Goal: Task Accomplishment & Management: Manage account settings

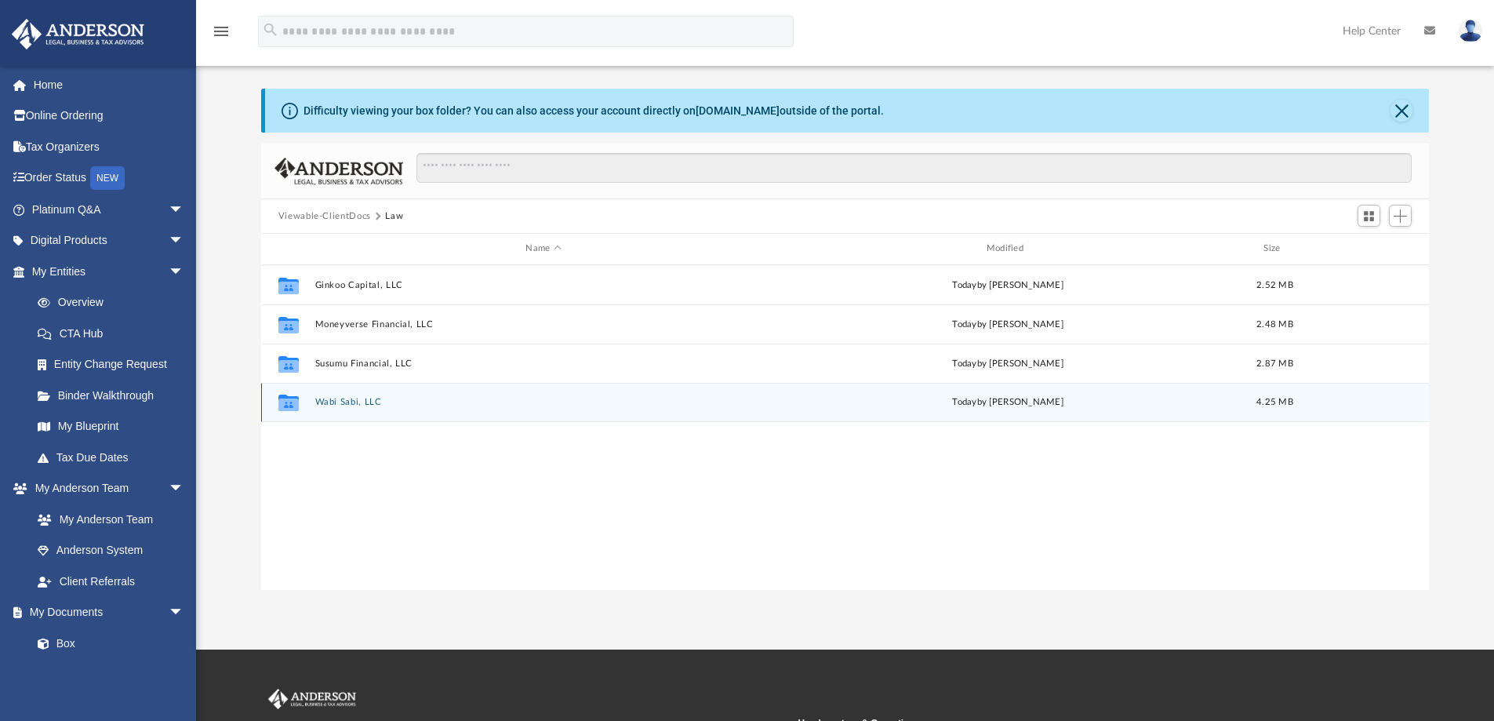
scroll to position [345, 1156]
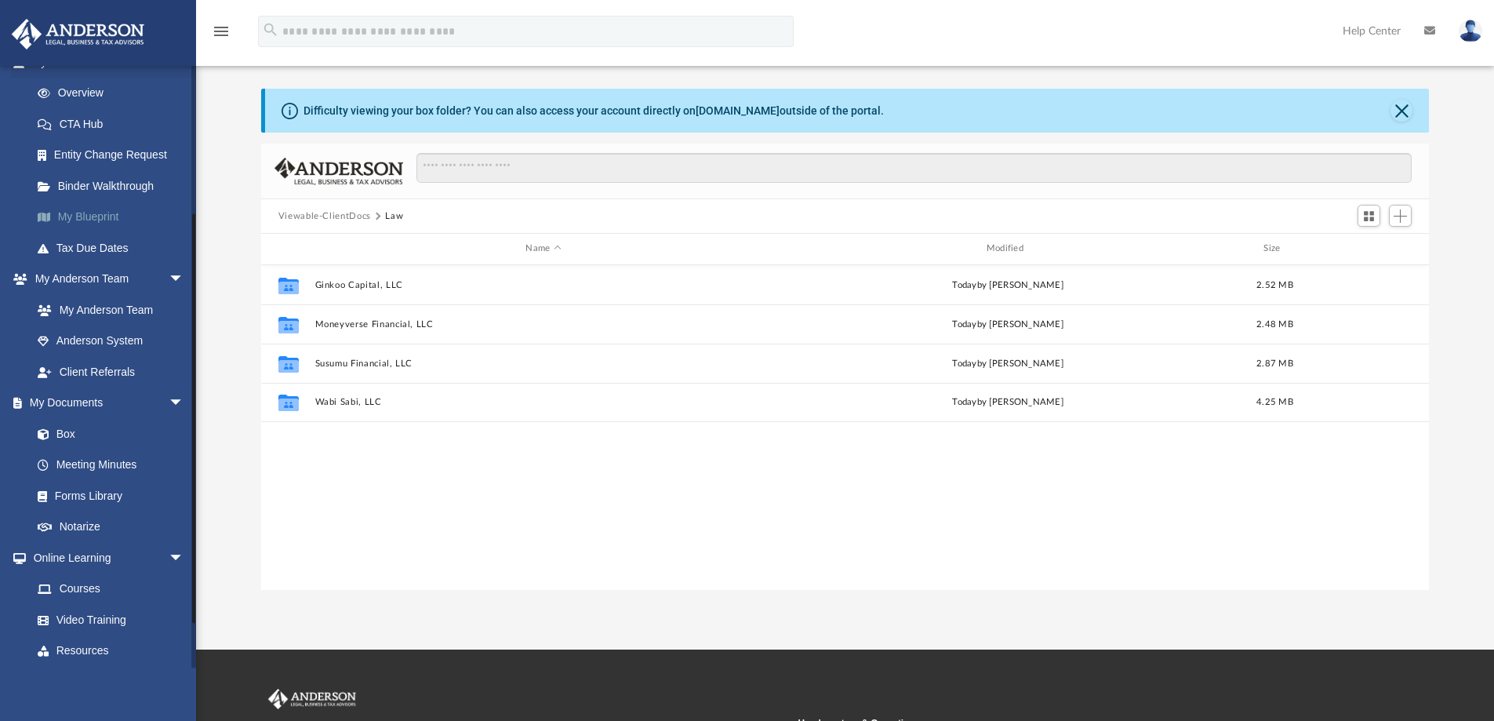
click at [89, 215] on link "My Blueprint" at bounding box center [115, 217] width 186 height 31
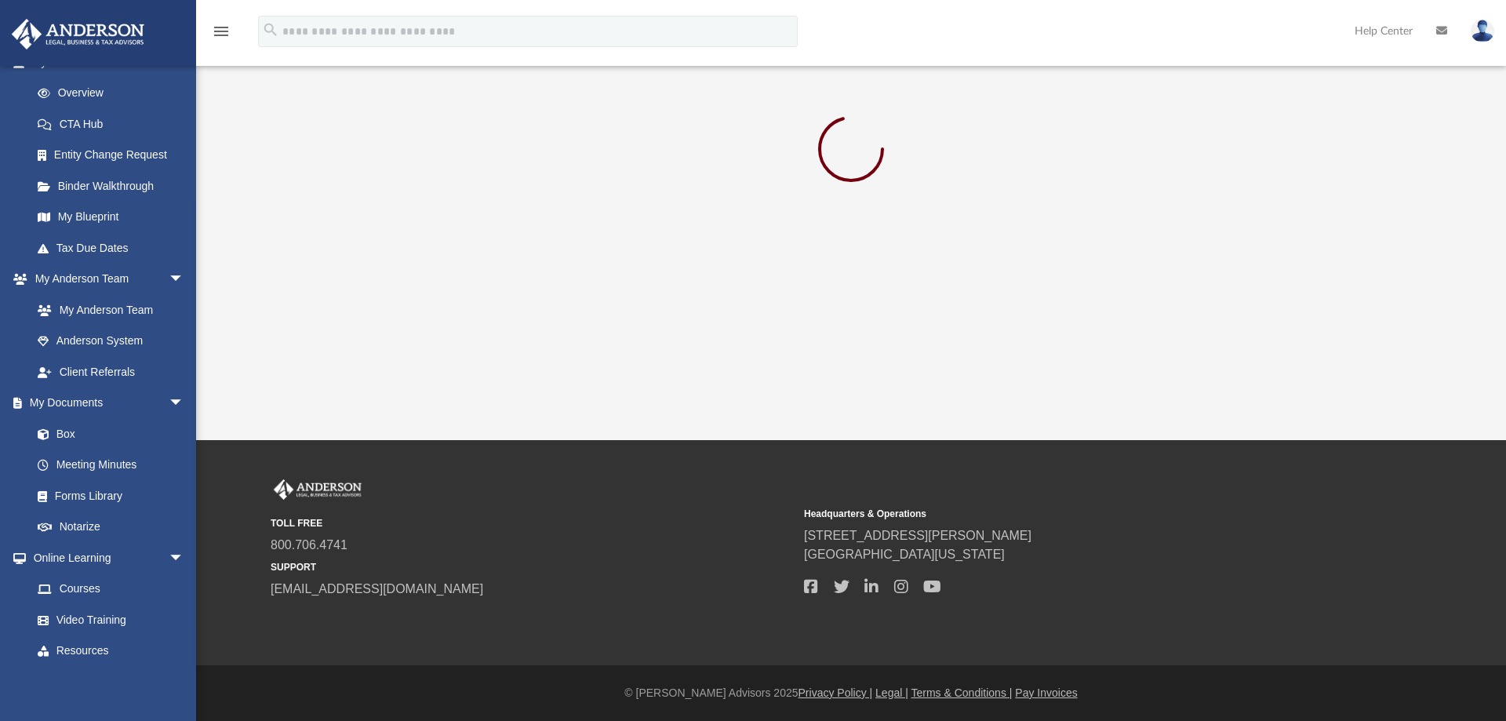
click at [1486, 33] on img at bounding box center [1483, 31] width 24 height 23
click at [1209, 135] on link "Logout" at bounding box center [1247, 137] width 157 height 32
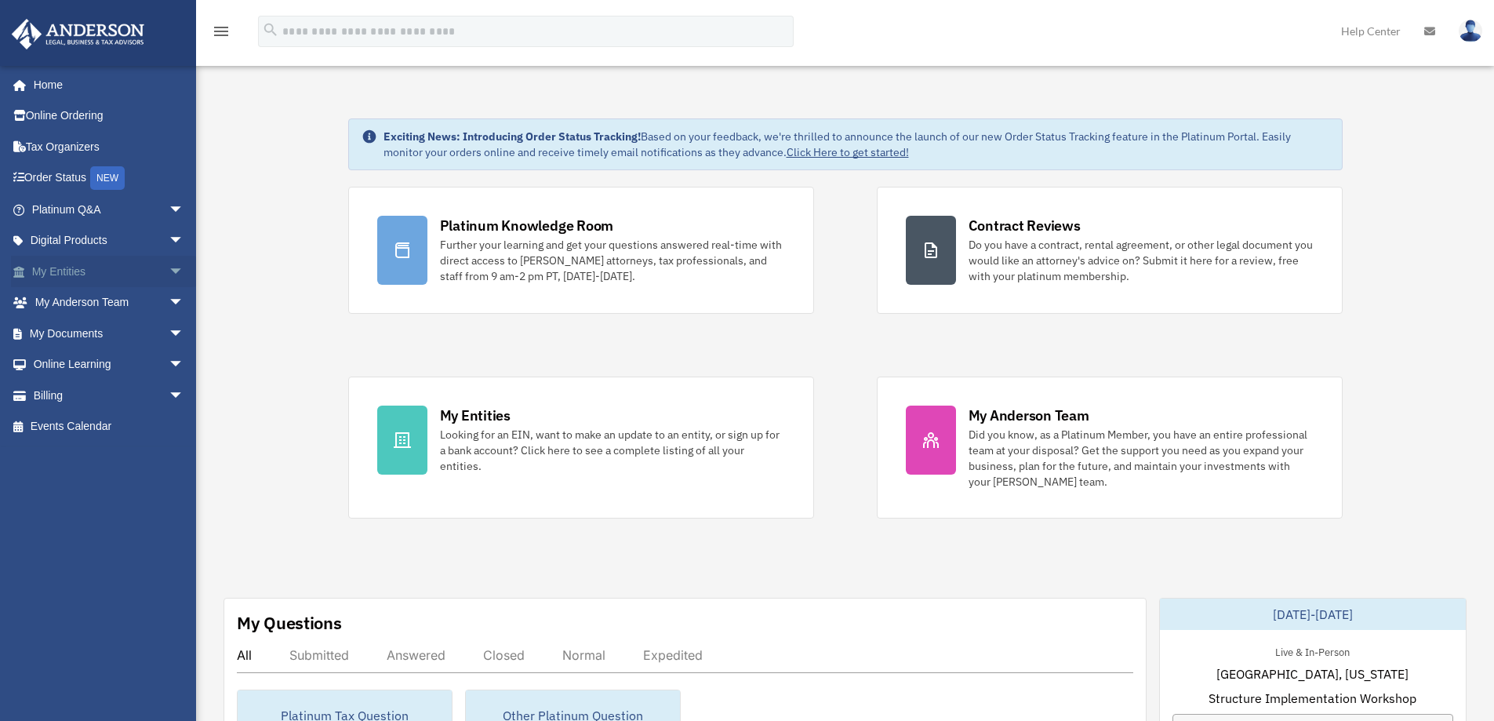
click at [169, 271] on span "arrow_drop_down" at bounding box center [184, 272] width 31 height 32
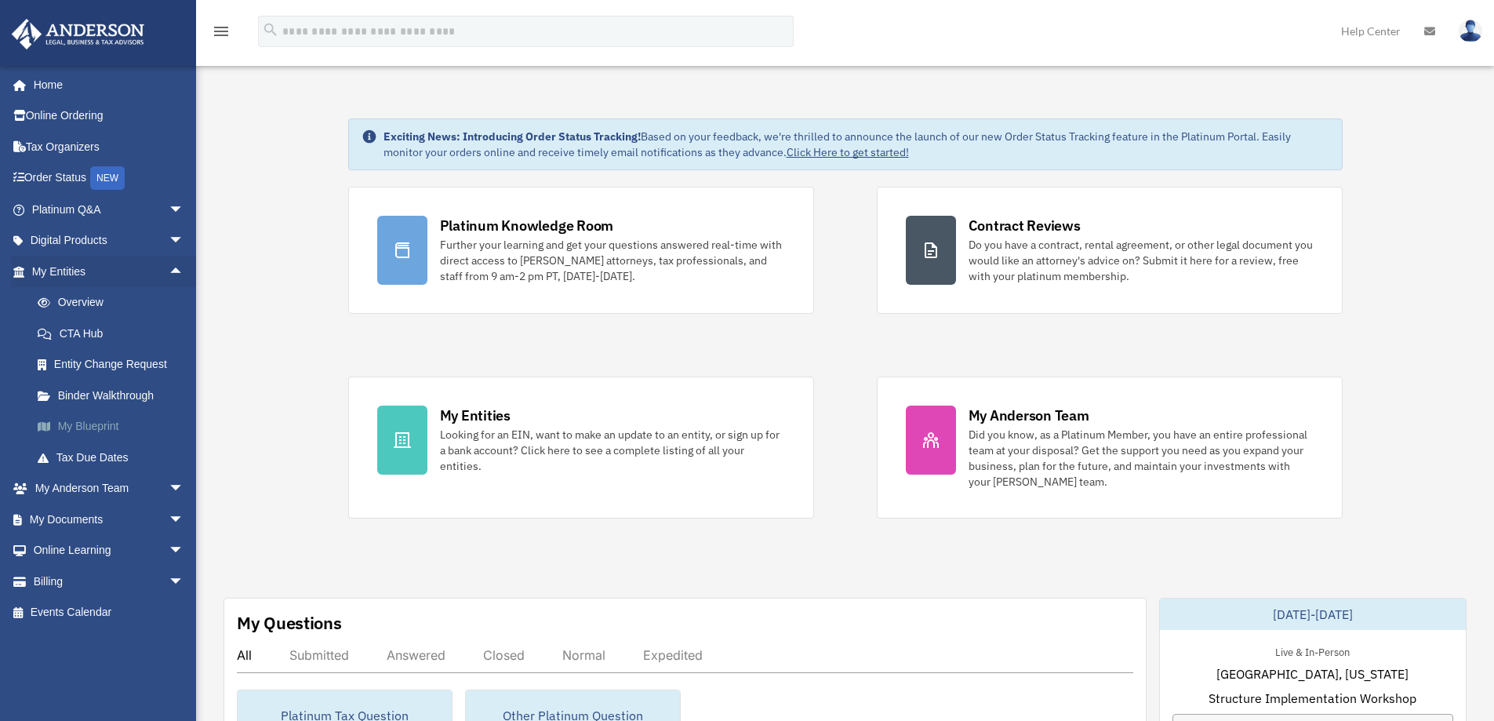
click at [83, 426] on link "My Blueprint" at bounding box center [115, 426] width 186 height 31
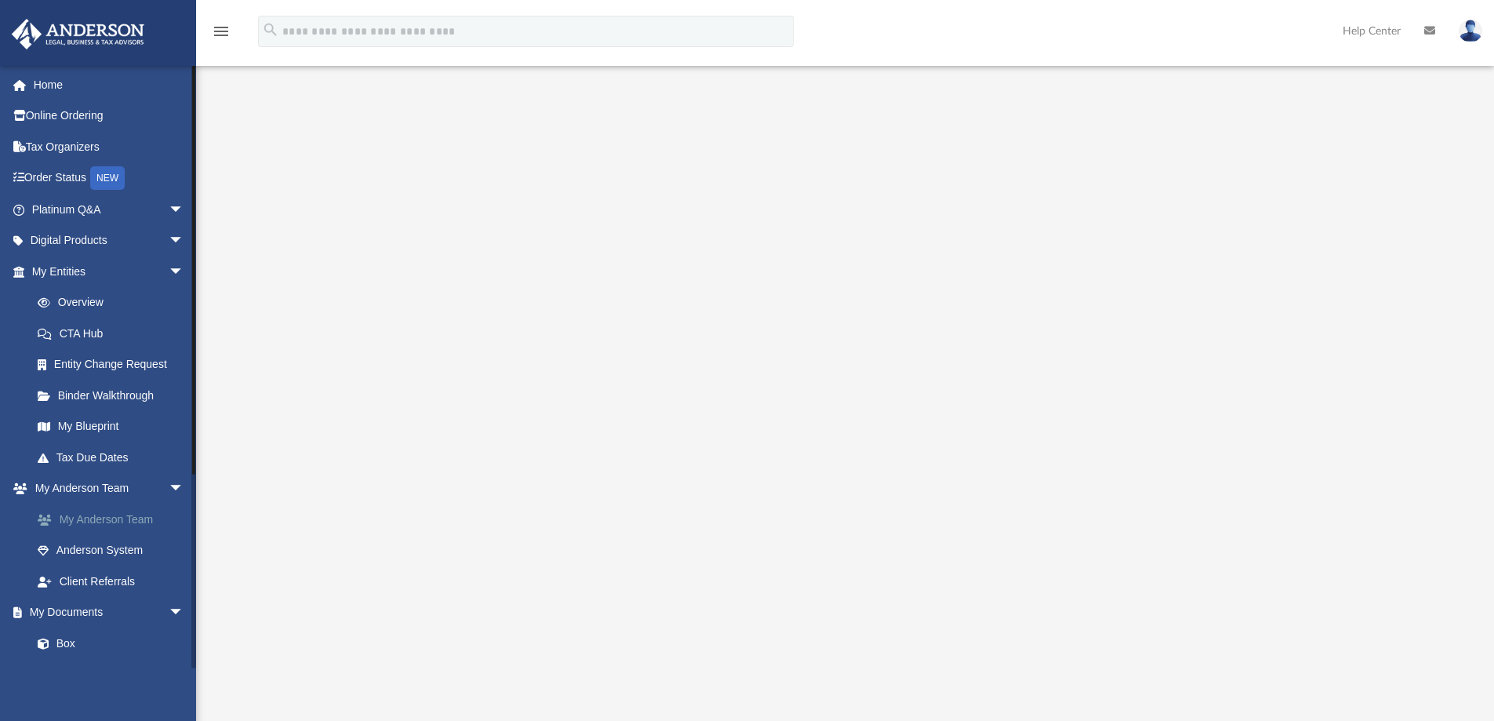
click at [114, 518] on link "My Anderson Team" at bounding box center [115, 519] width 186 height 31
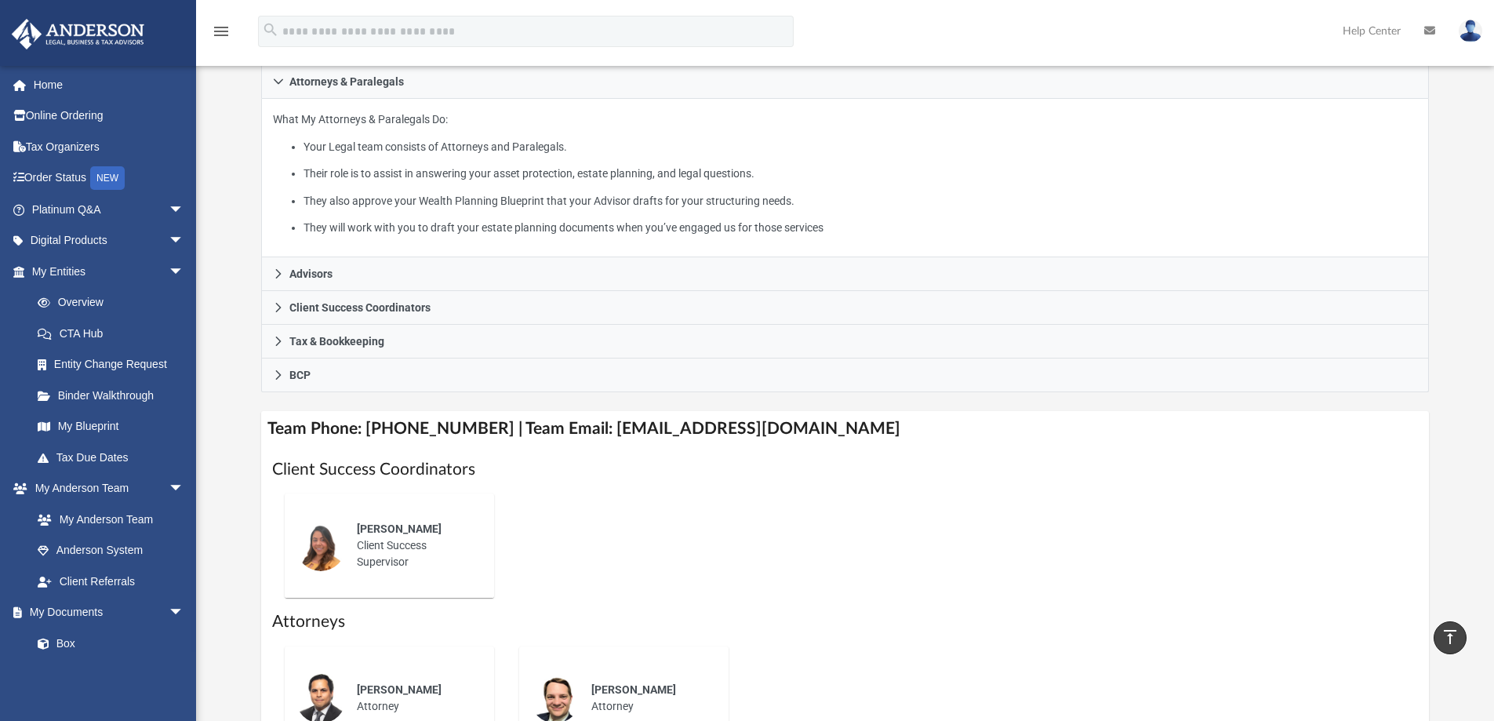
scroll to position [209, 0]
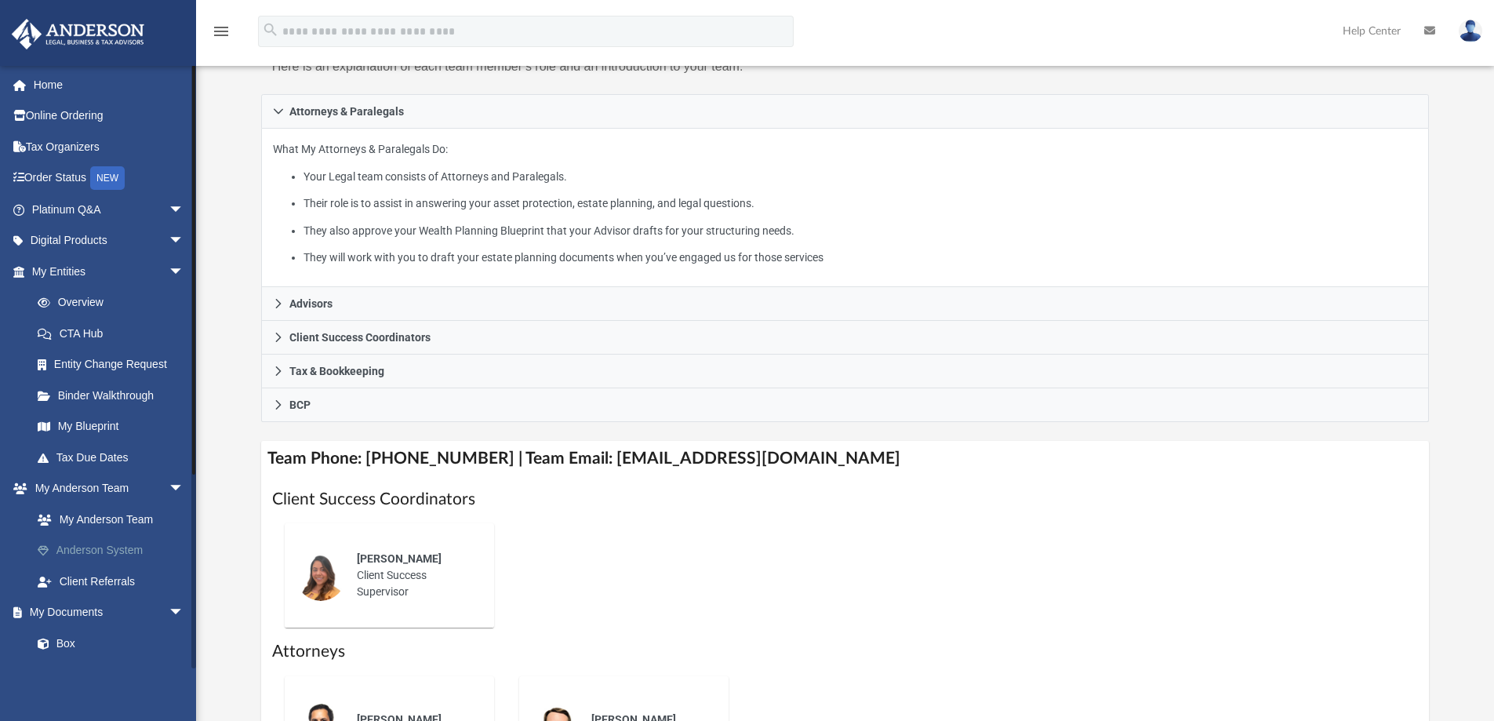
click at [100, 547] on link "Anderson System" at bounding box center [115, 550] width 186 height 31
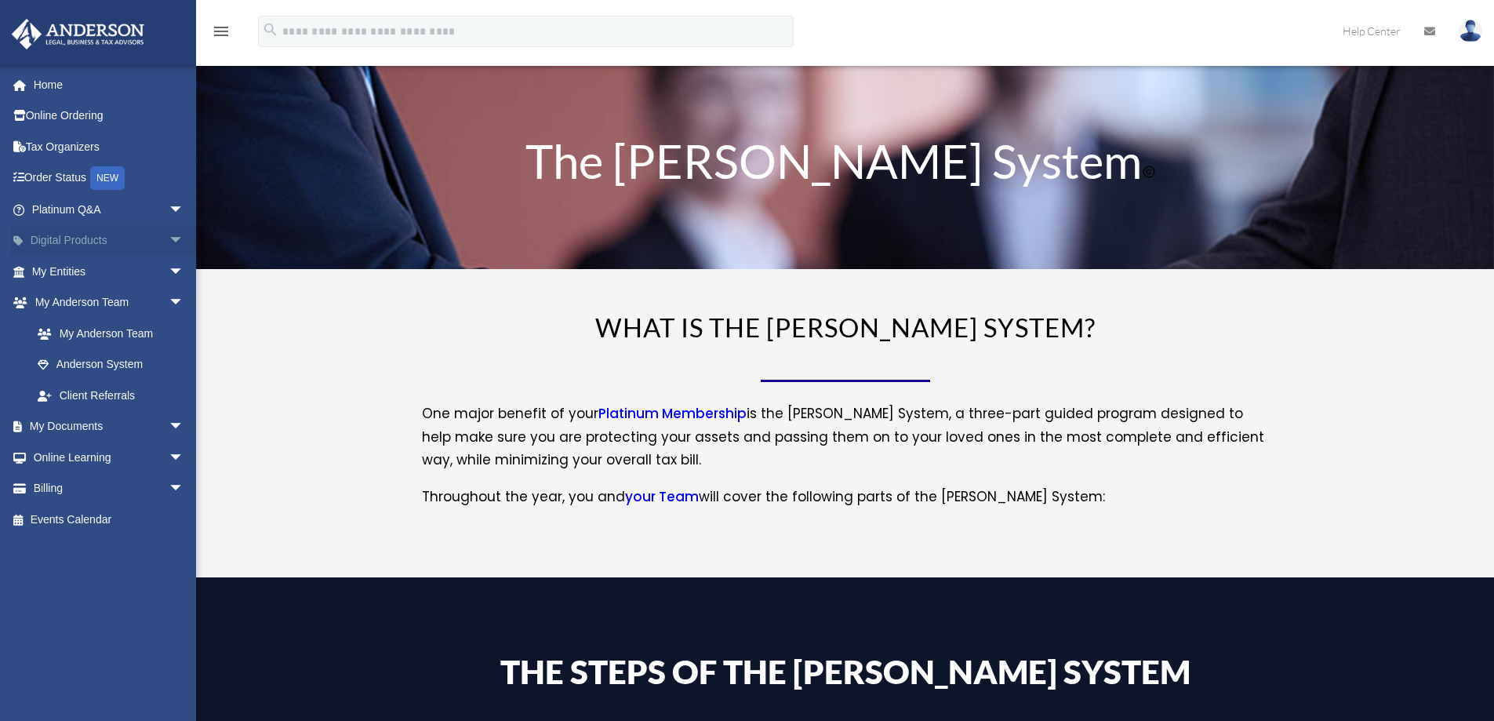
click at [169, 238] on span "arrow_drop_down" at bounding box center [184, 241] width 31 height 32
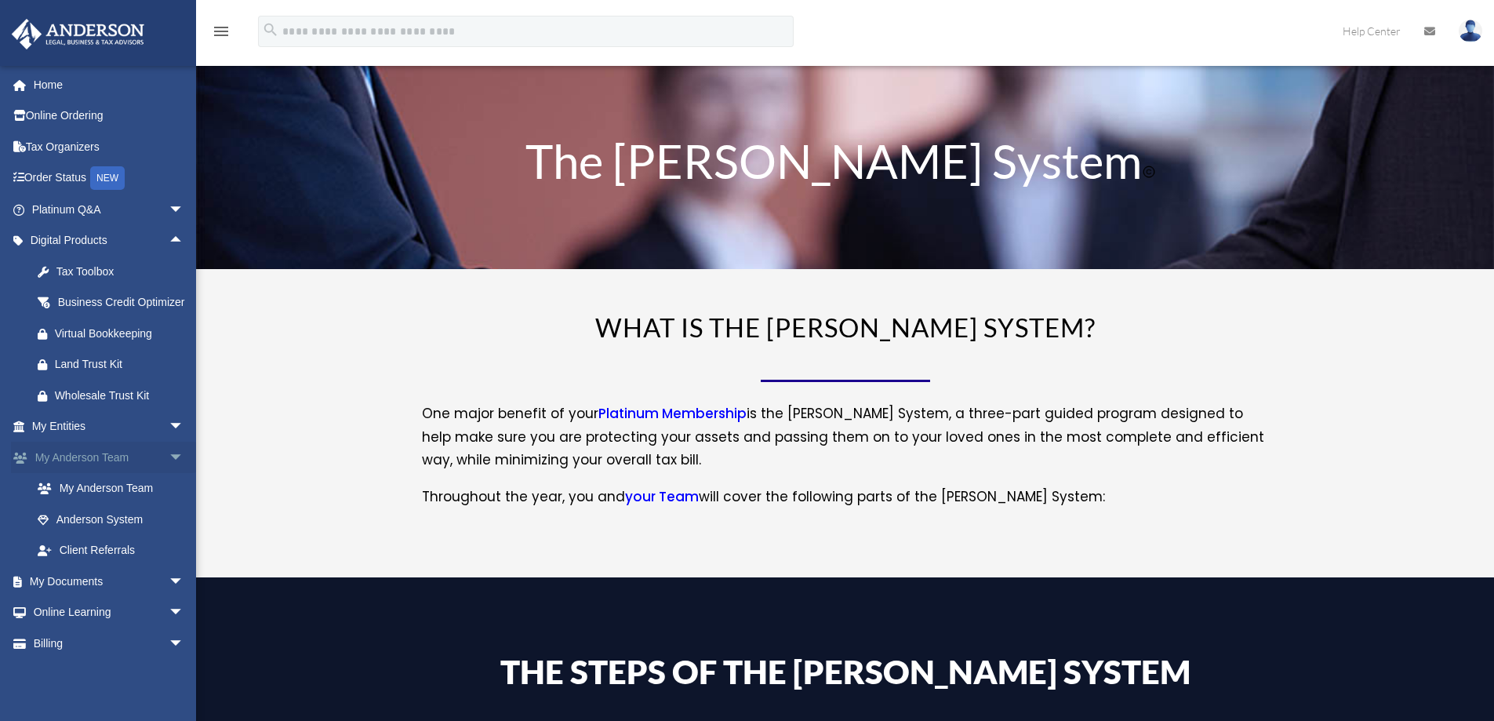
click at [169, 474] on span "arrow_drop_down" at bounding box center [184, 458] width 31 height 32
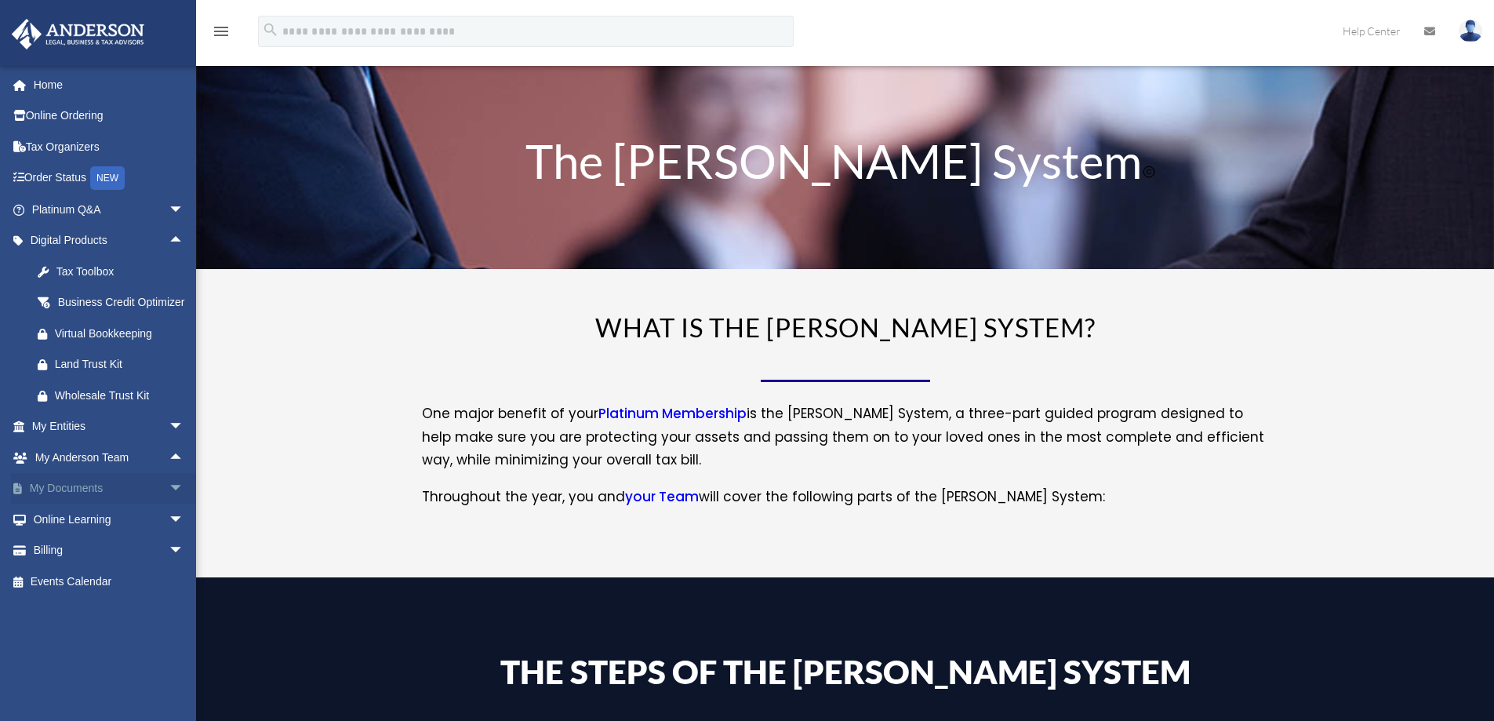
click at [169, 505] on span "arrow_drop_down" at bounding box center [184, 489] width 31 height 32
click at [72, 533] on link "Box" at bounding box center [115, 519] width 186 height 31
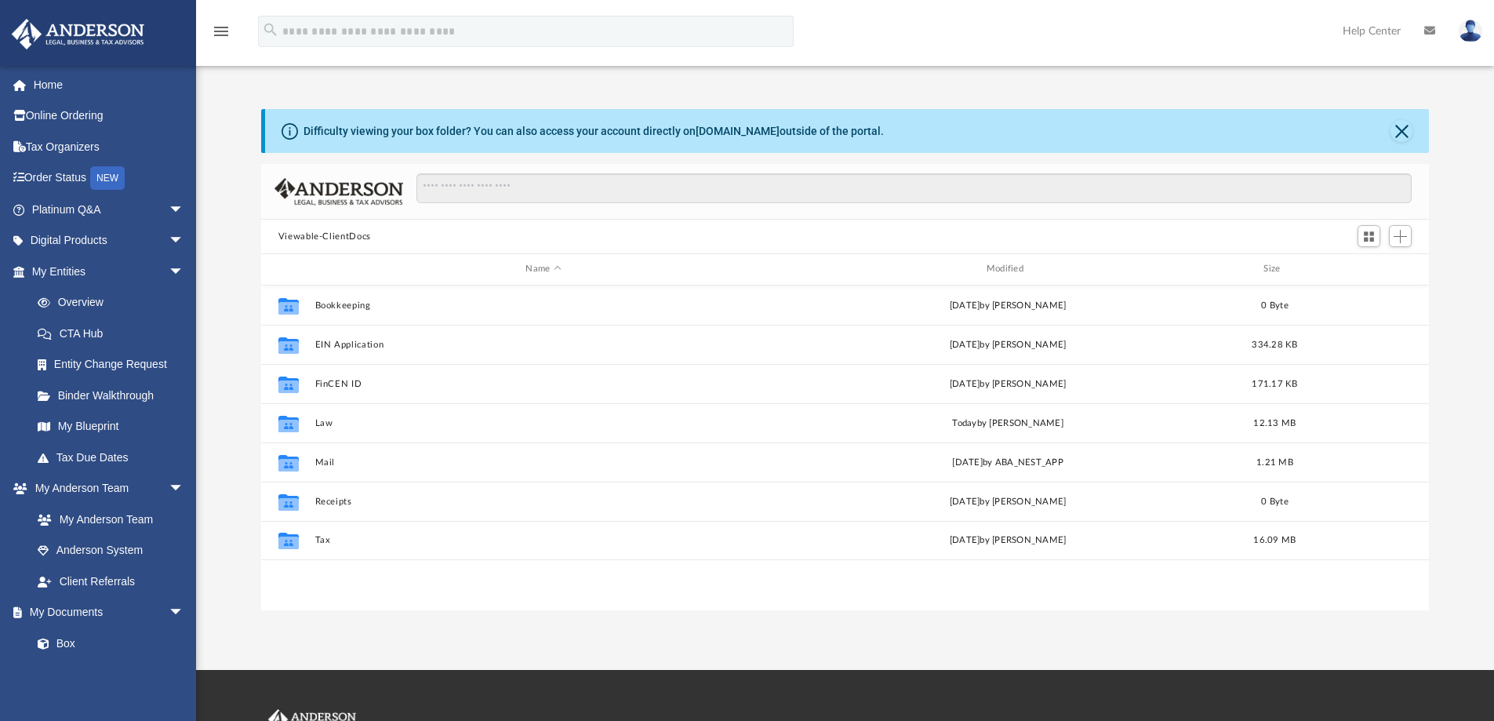
scroll to position [345, 1156]
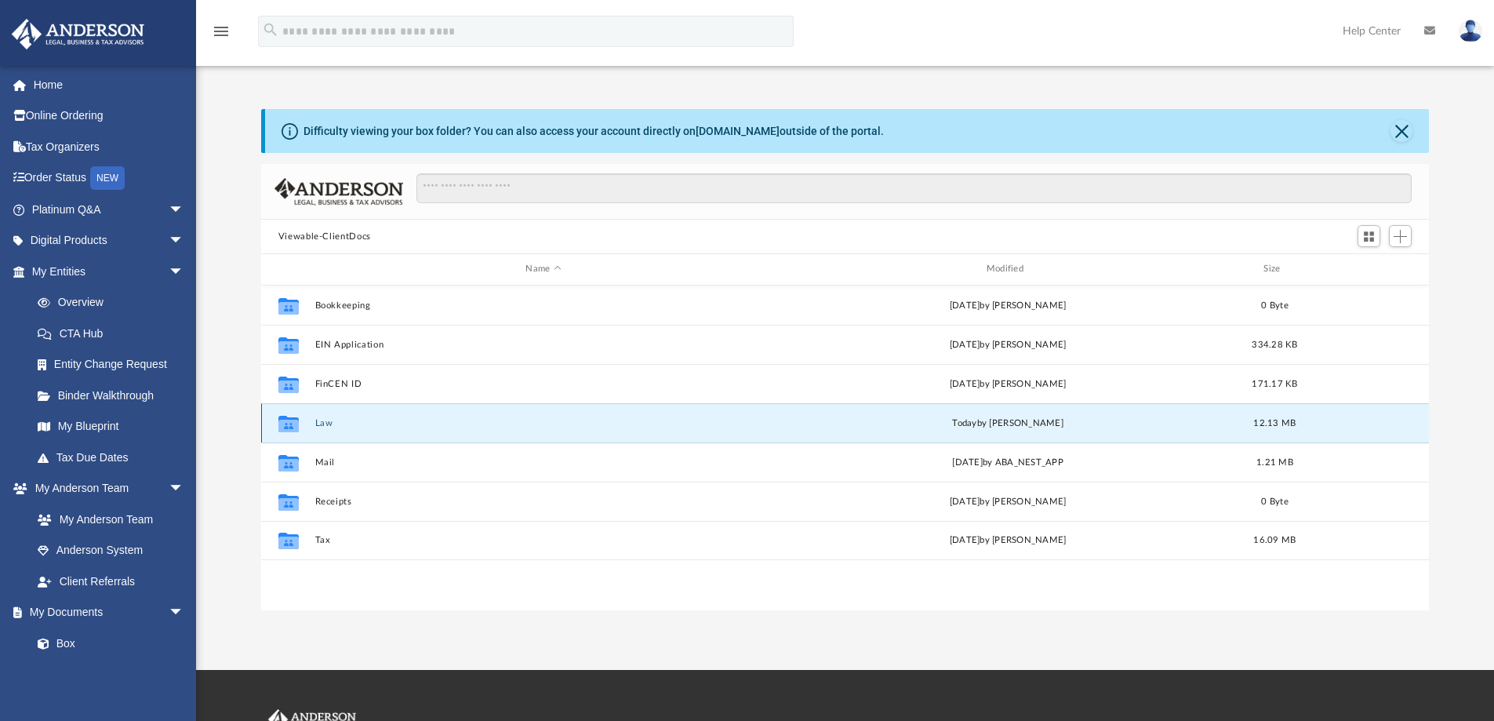
click at [322, 420] on button "Law" at bounding box center [543, 423] width 457 height 10
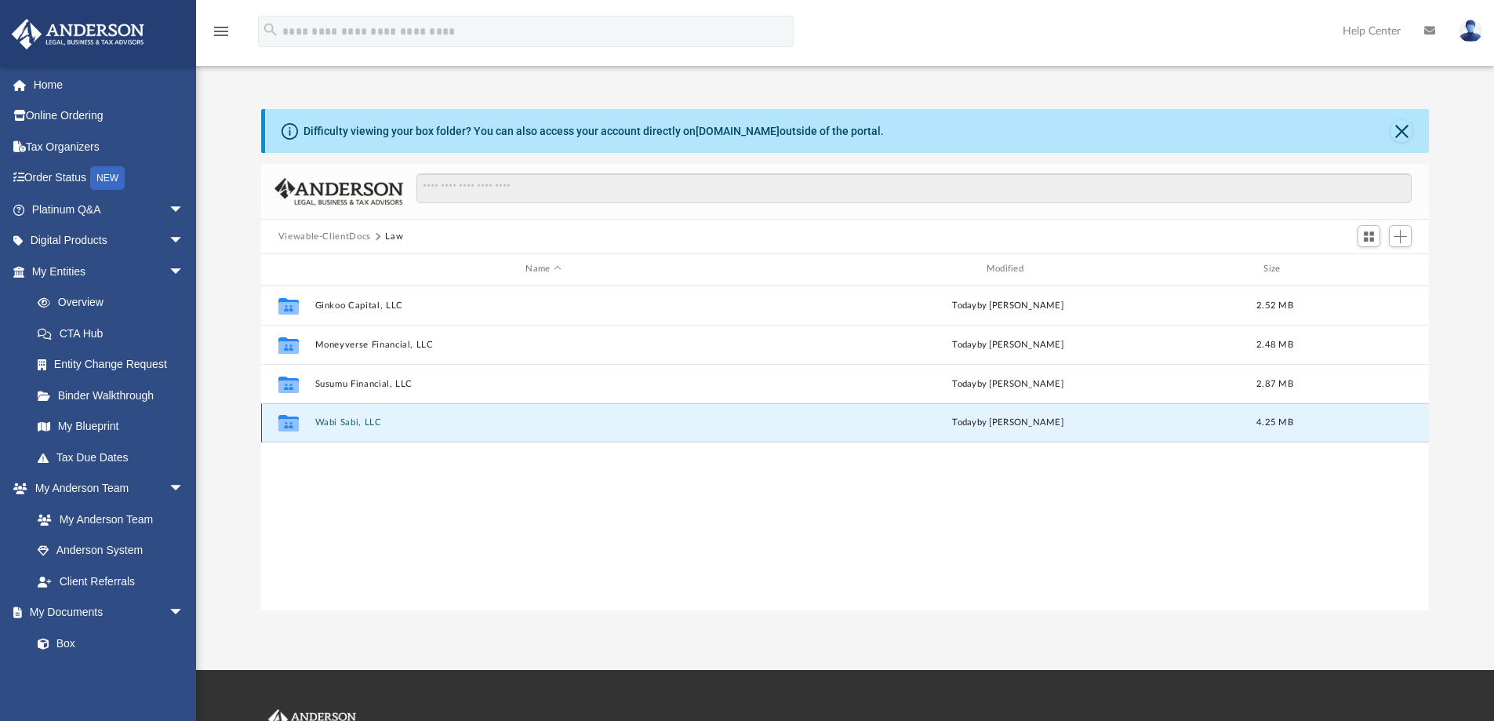
click at [343, 419] on button "Wabi Sabi, LLC" at bounding box center [543, 422] width 457 height 10
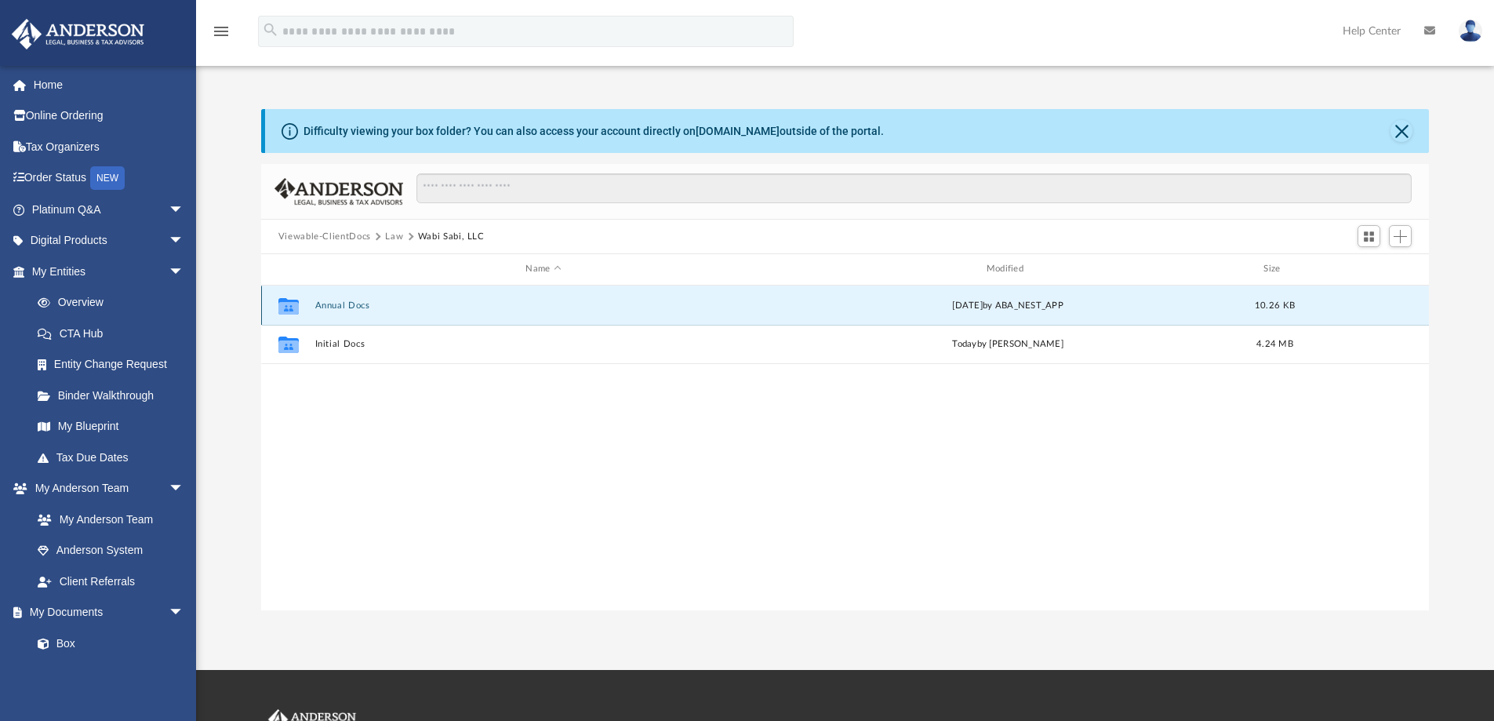
click at [332, 302] on button "Annual Docs" at bounding box center [543, 305] width 457 height 10
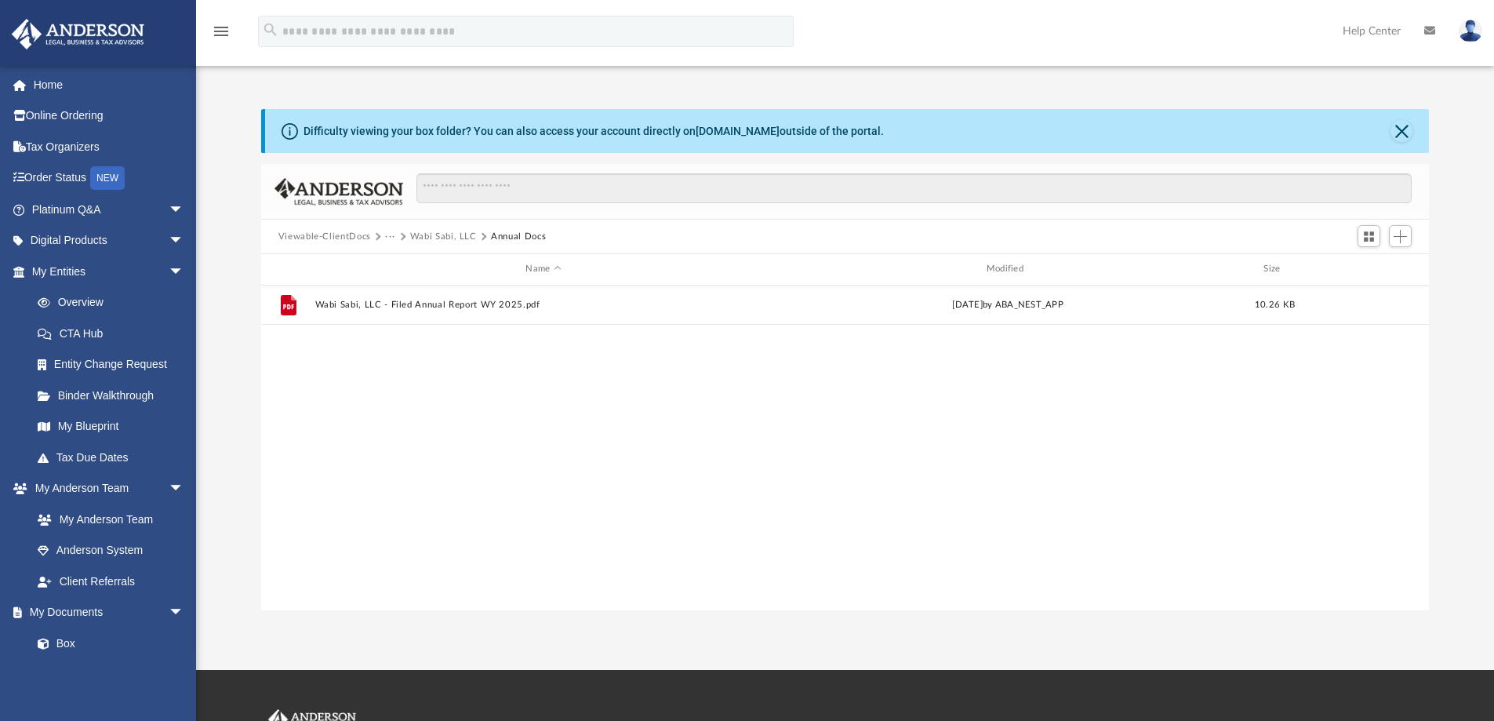
click at [456, 237] on button "Wabi Sabi, LLC" at bounding box center [443, 237] width 67 height 14
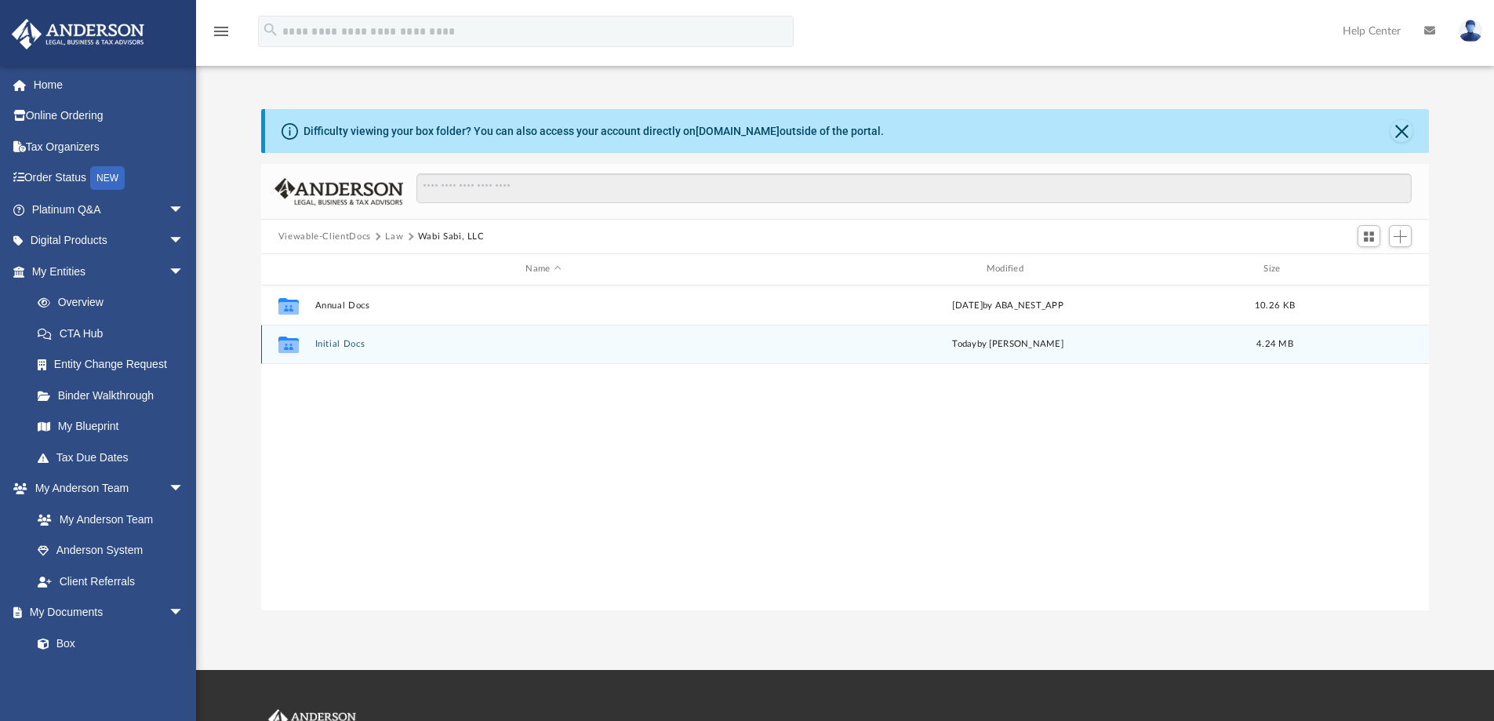
click at [342, 339] on button "Initial Docs" at bounding box center [543, 344] width 457 height 10
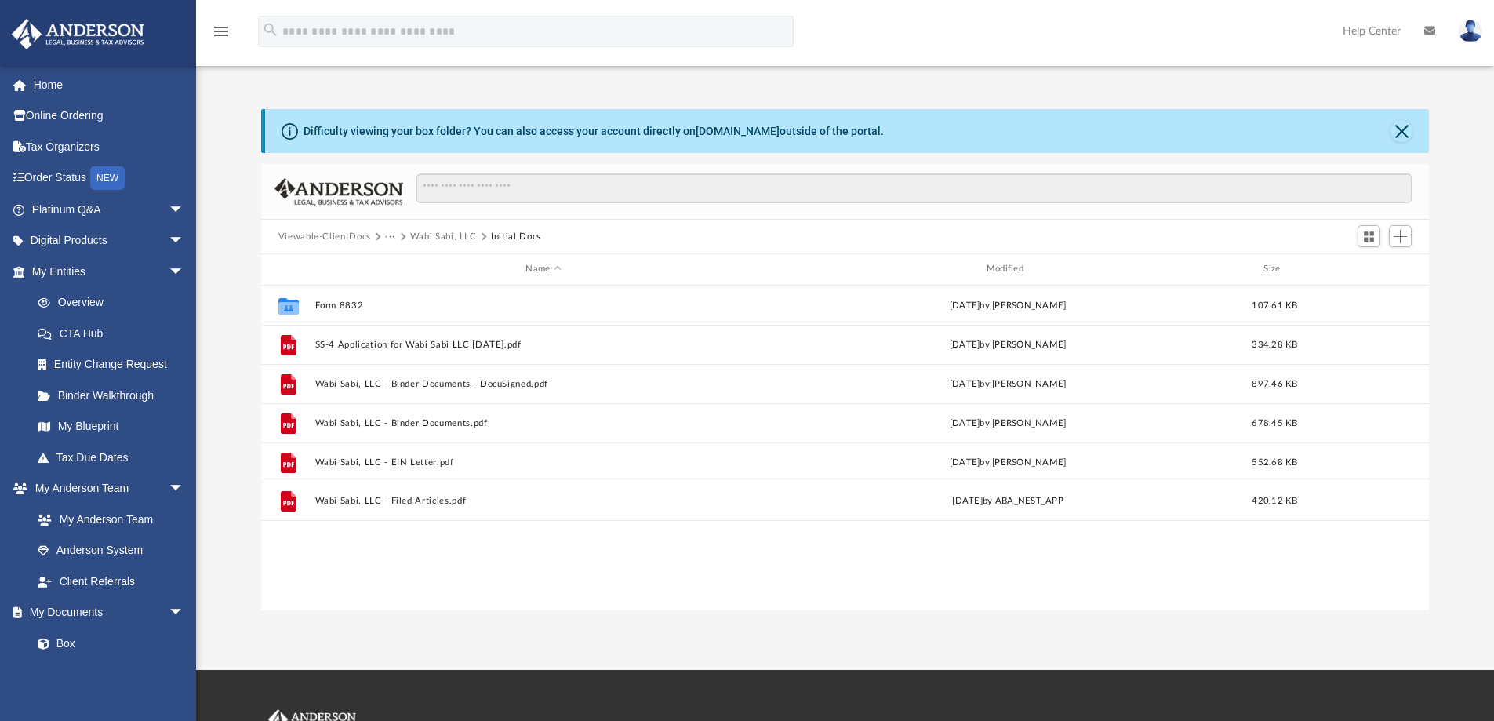
click at [445, 234] on button "Wabi Sabi, LLC" at bounding box center [443, 237] width 67 height 14
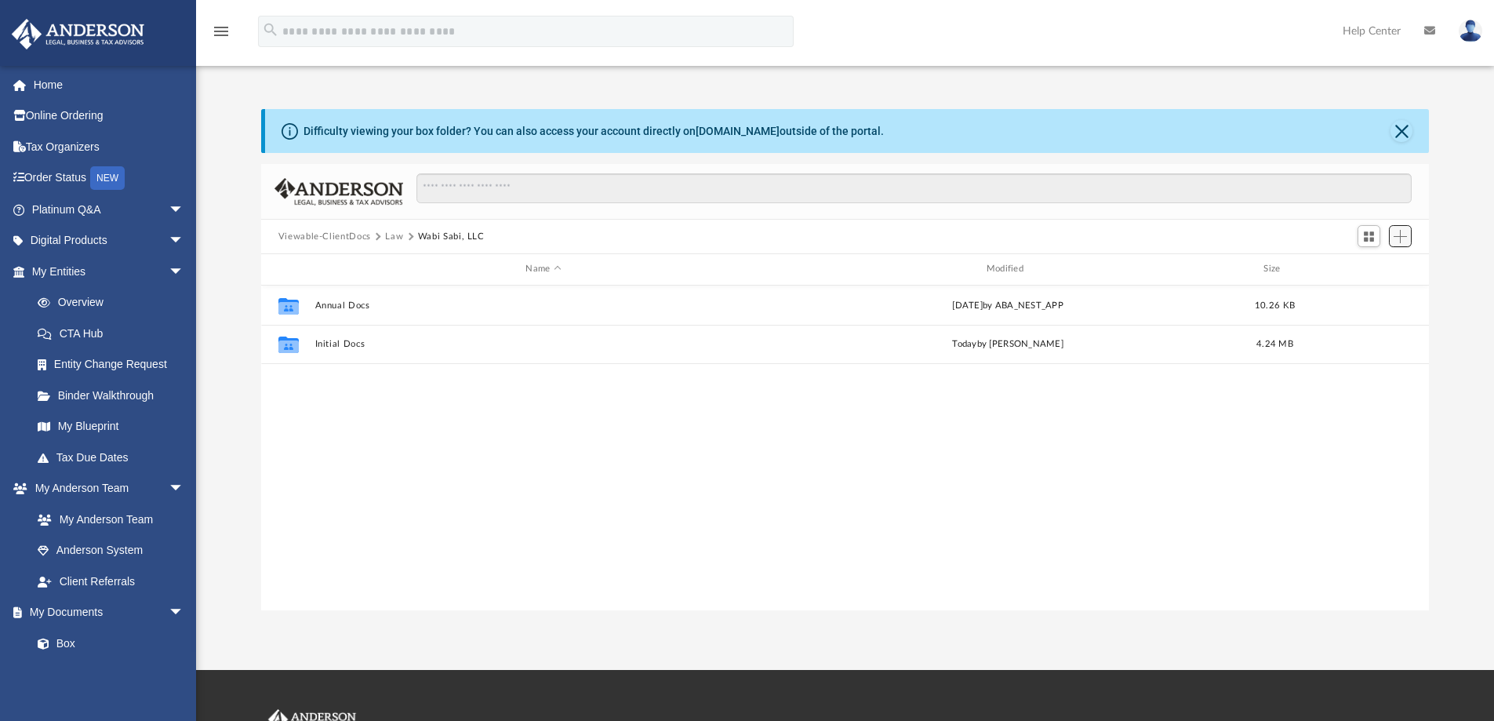
click at [1400, 238] on span "Add" at bounding box center [1400, 236] width 13 height 13
click at [1370, 292] on li "New Folder" at bounding box center [1378, 292] width 50 height 16
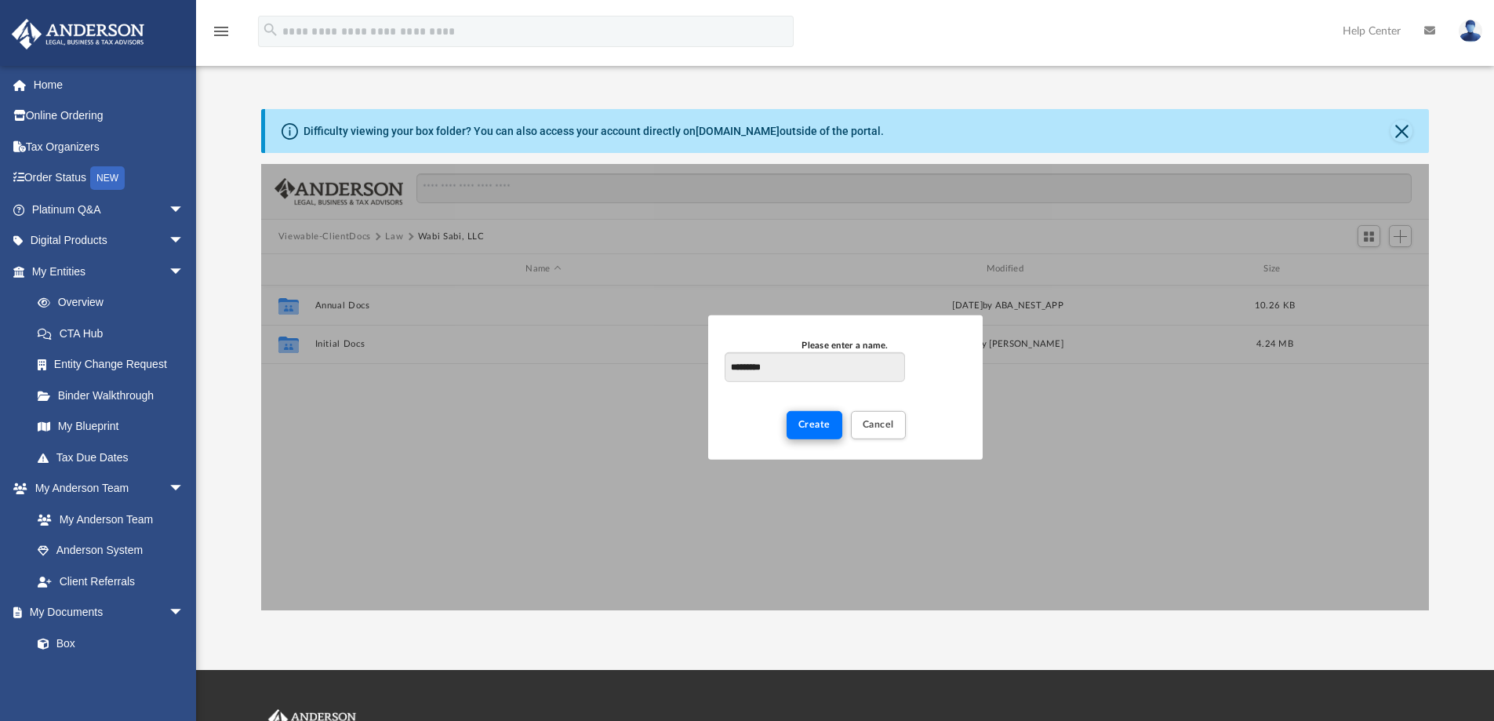
type input "*********"
click at [812, 426] on span "Create" at bounding box center [815, 424] width 32 height 9
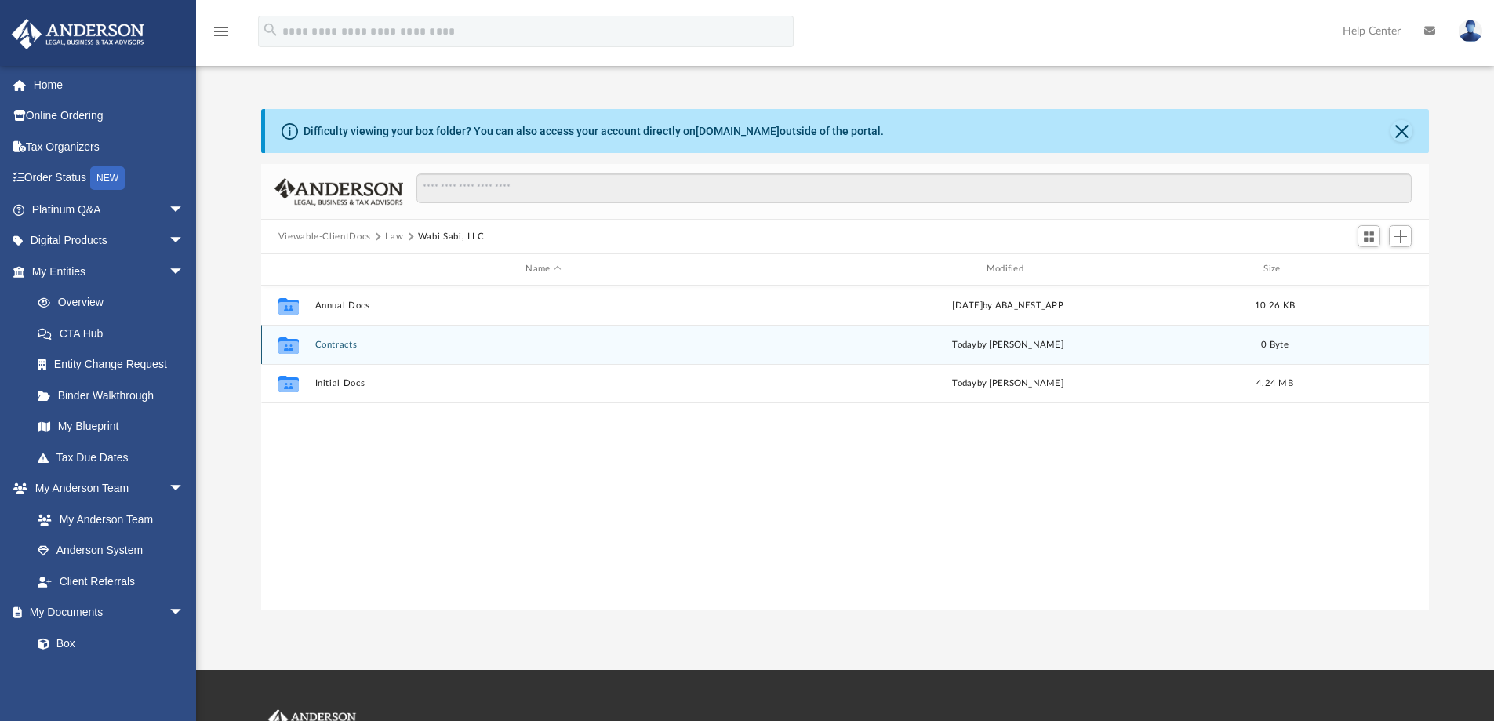
click at [340, 344] on button "Contracts" at bounding box center [543, 345] width 457 height 10
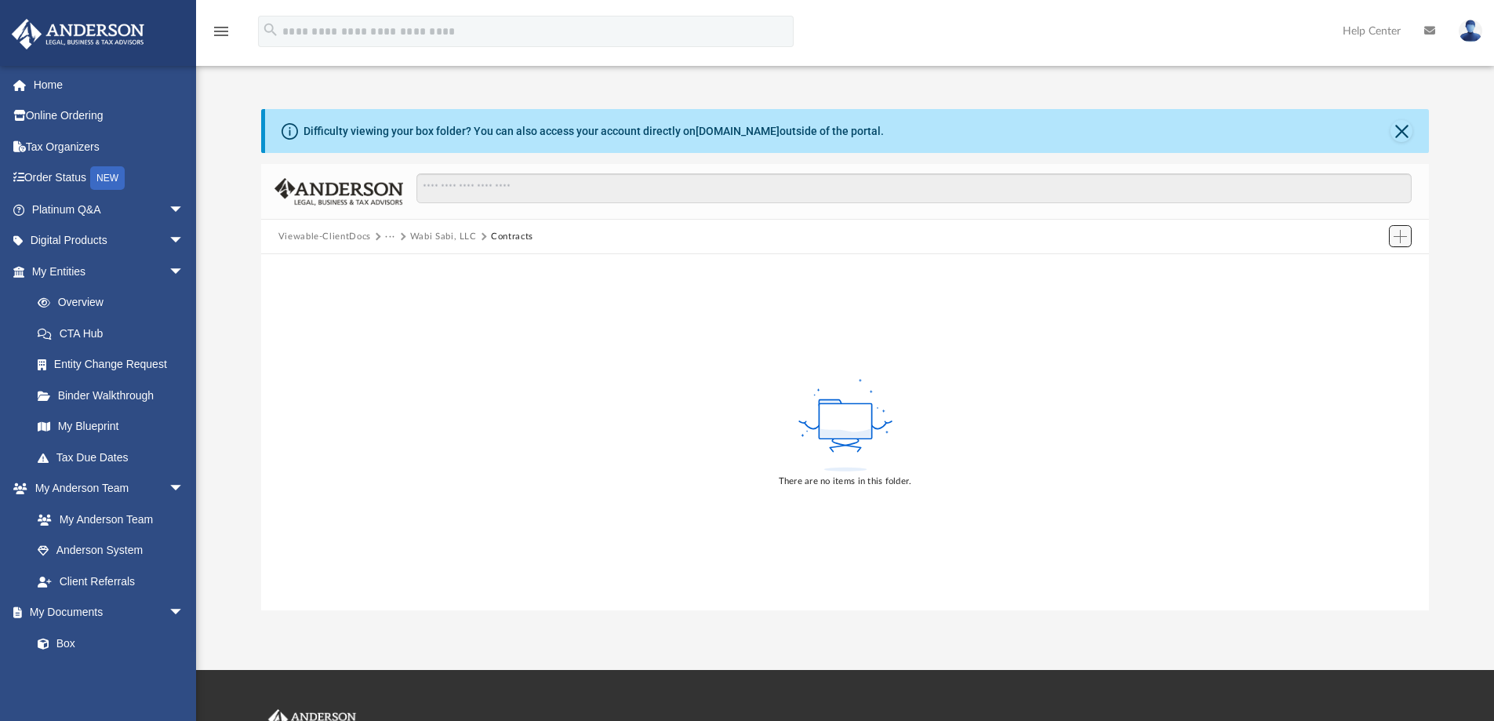
click at [1400, 235] on span "Add" at bounding box center [1400, 236] width 13 height 13
click at [1370, 265] on li "Upload" at bounding box center [1378, 268] width 50 height 16
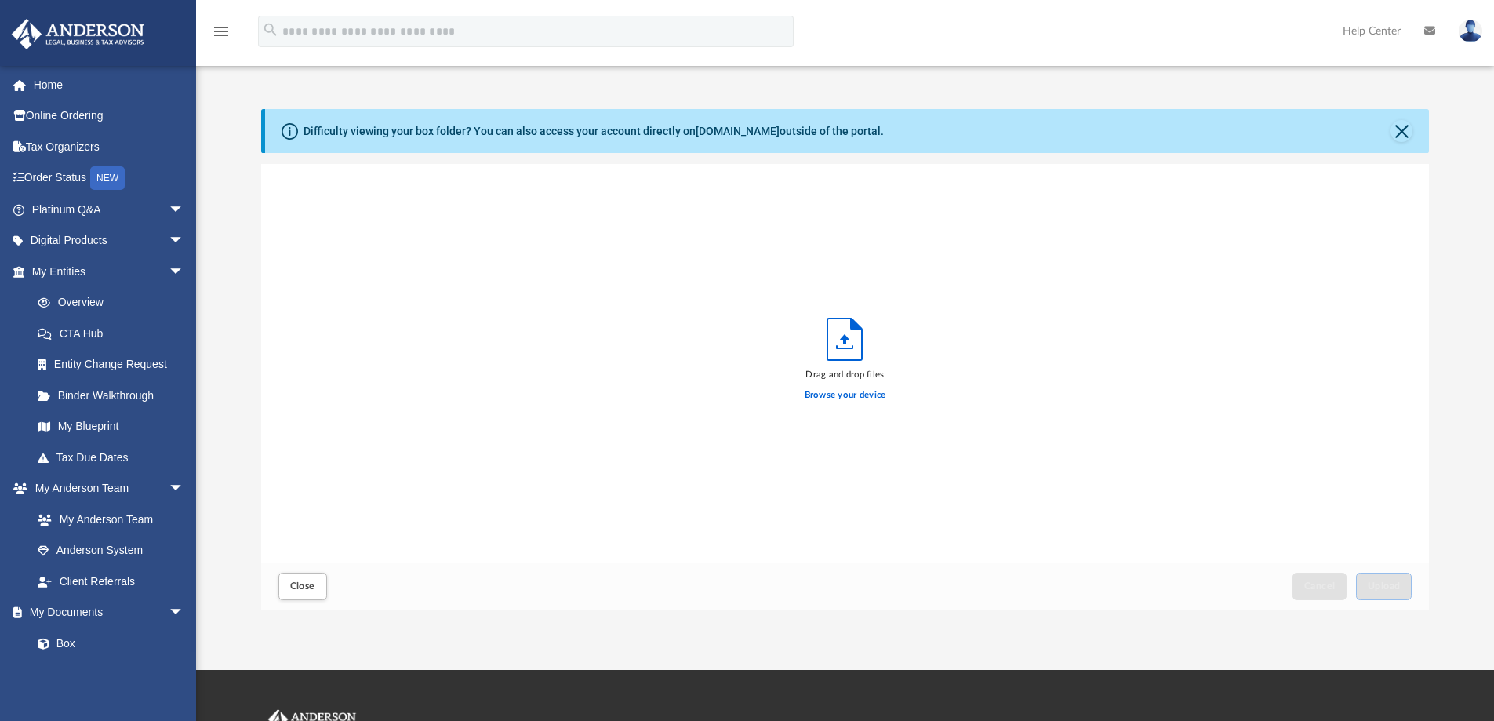
scroll to position [386, 1156]
click at [873, 391] on label "Browse your device" at bounding box center [846, 395] width 82 height 14
click at [0, 0] on input "Browse your device" at bounding box center [0, 0] width 0 height 0
click at [1179, 146] on div "Difficulty viewing your box folder? You can also access your account directly o…" at bounding box center [847, 131] width 1165 height 44
click at [1399, 127] on button "Close" at bounding box center [1402, 131] width 22 height 22
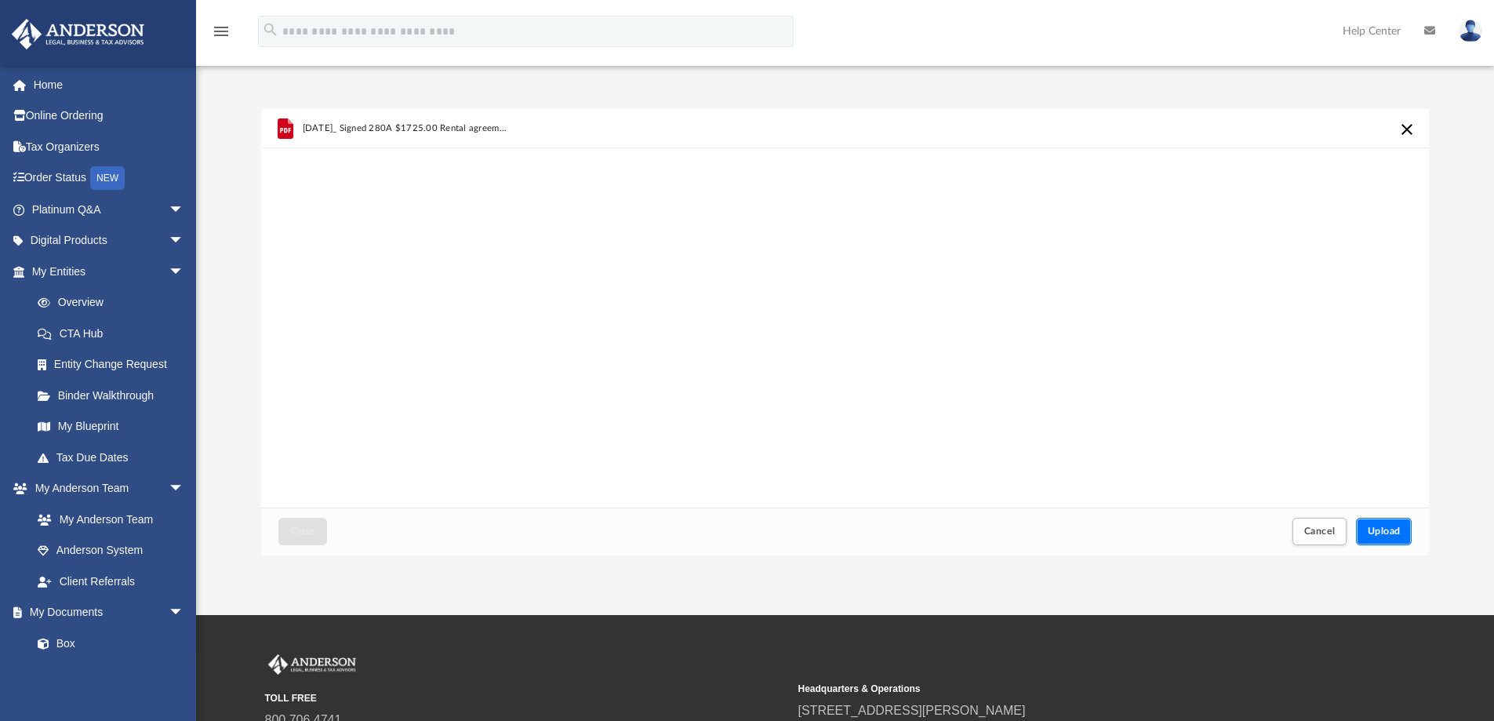
click at [1385, 526] on span "Upload" at bounding box center [1384, 530] width 33 height 9
click at [300, 522] on button "Close" at bounding box center [302, 531] width 49 height 27
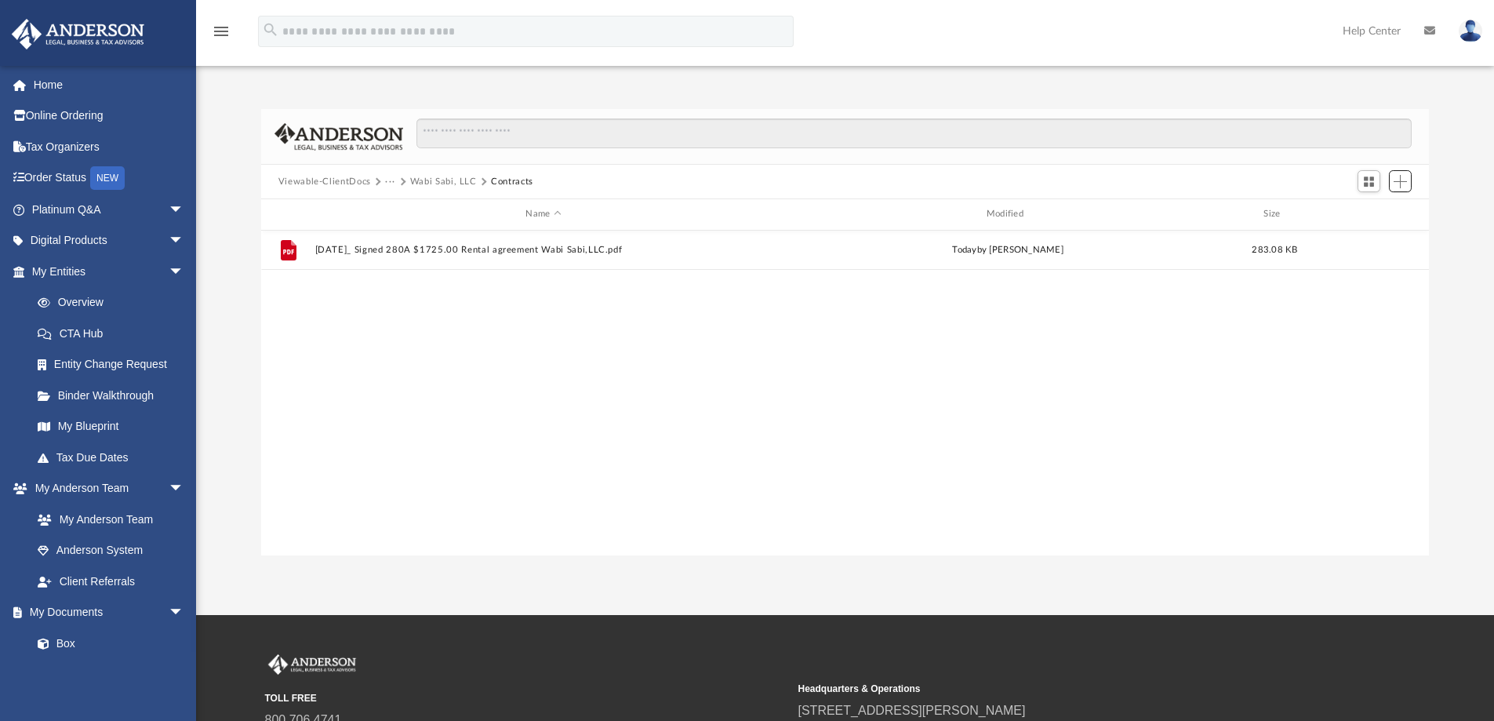
scroll to position [345, 1156]
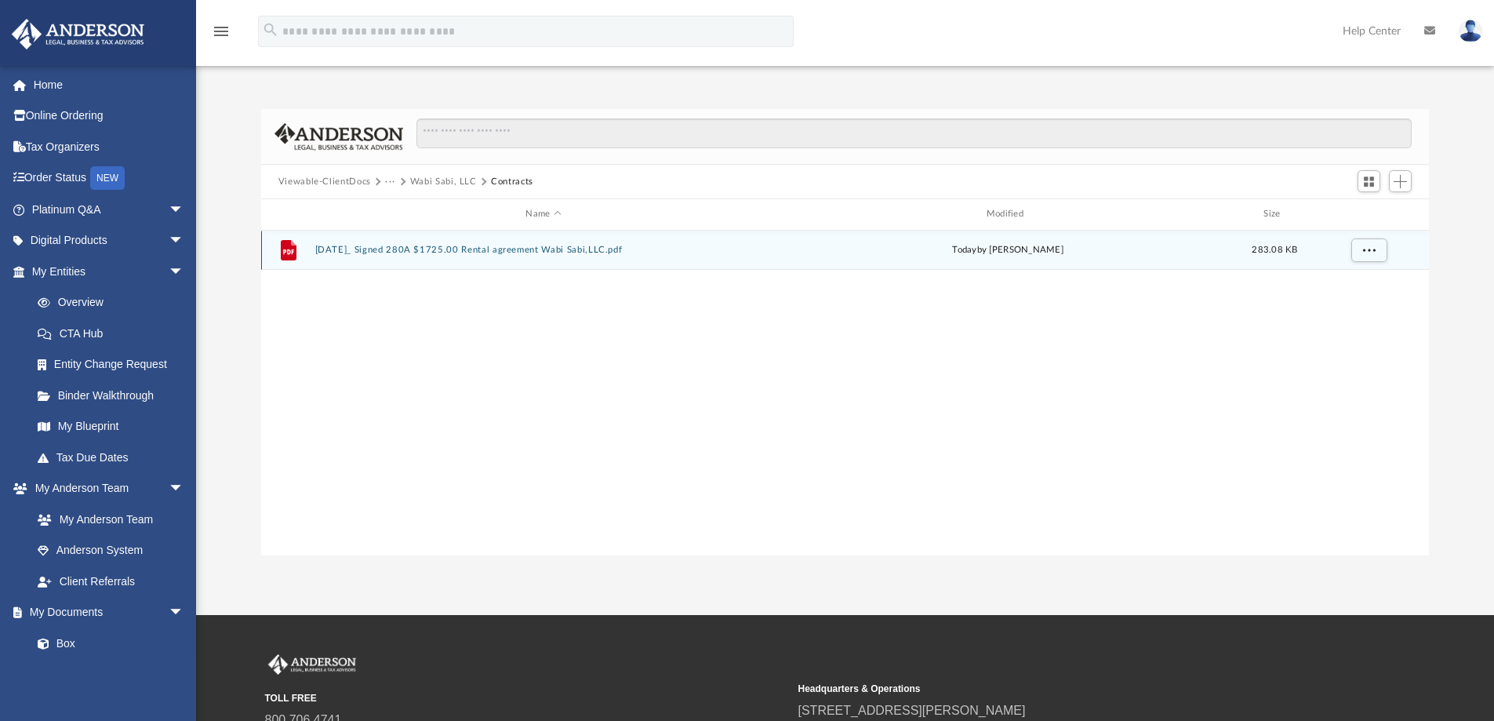
click at [431, 247] on button "[DATE]_ Signed 280A $1725.00 Rental agreement Wabi Sabi,LLC.pdf" at bounding box center [543, 250] width 457 height 10
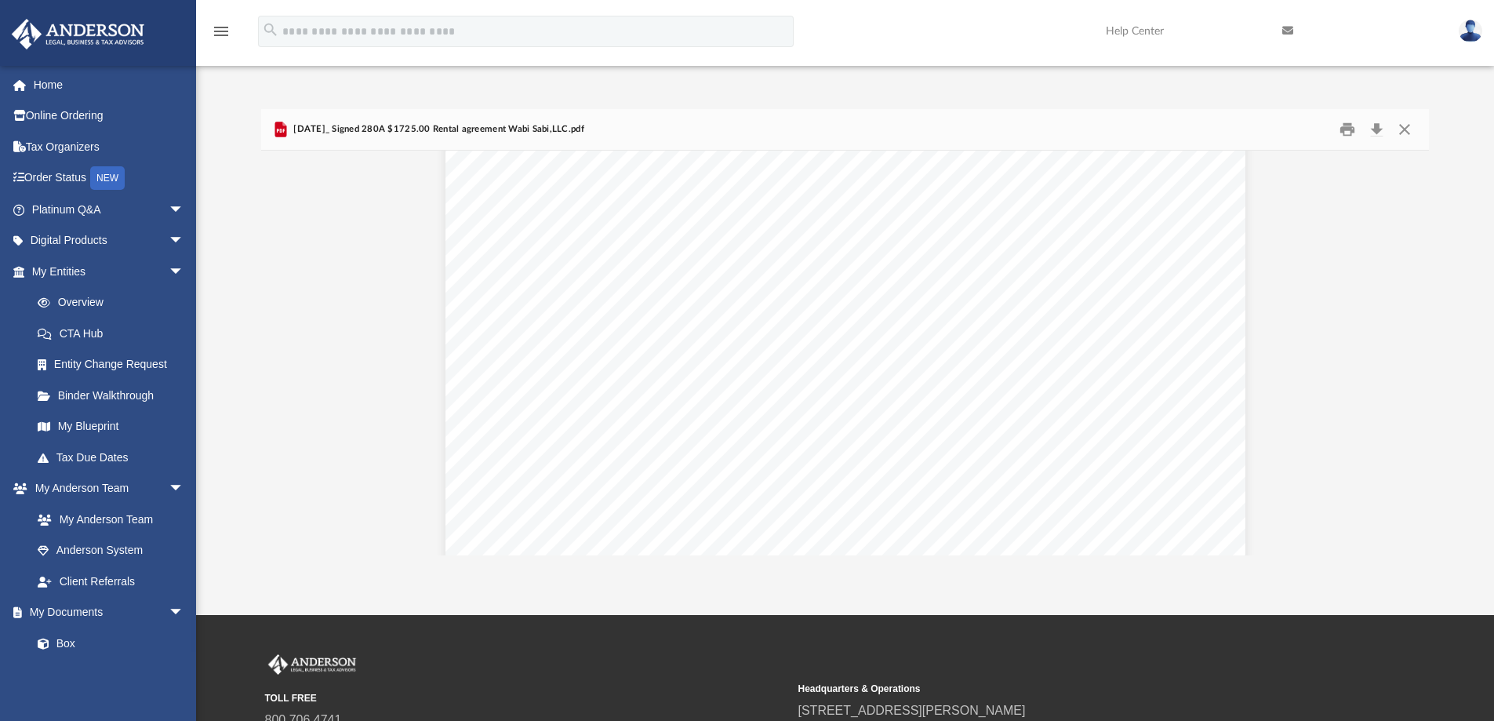
scroll to position [104, 0]
click at [1408, 130] on button "Close" at bounding box center [1405, 130] width 28 height 24
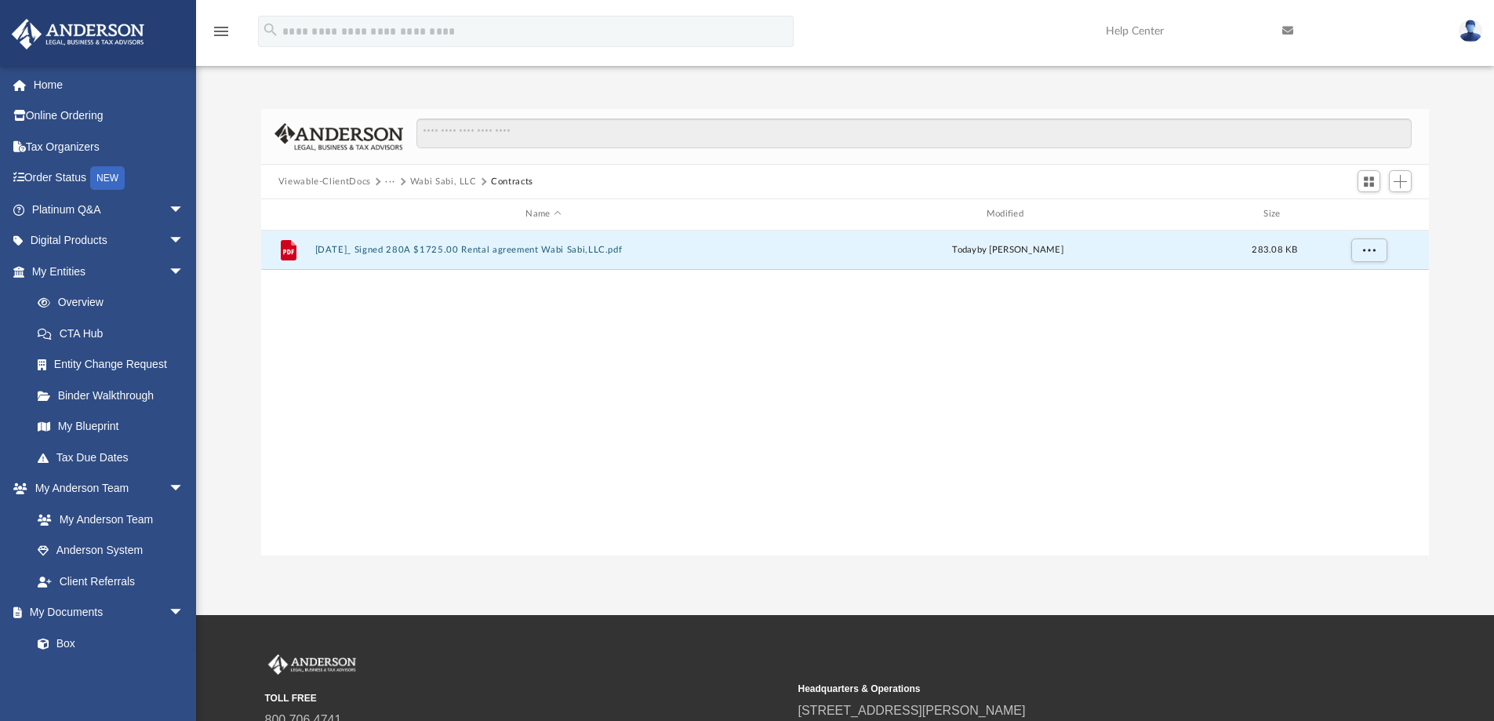
click at [438, 180] on button "Wabi Sabi, LLC" at bounding box center [443, 182] width 67 height 14
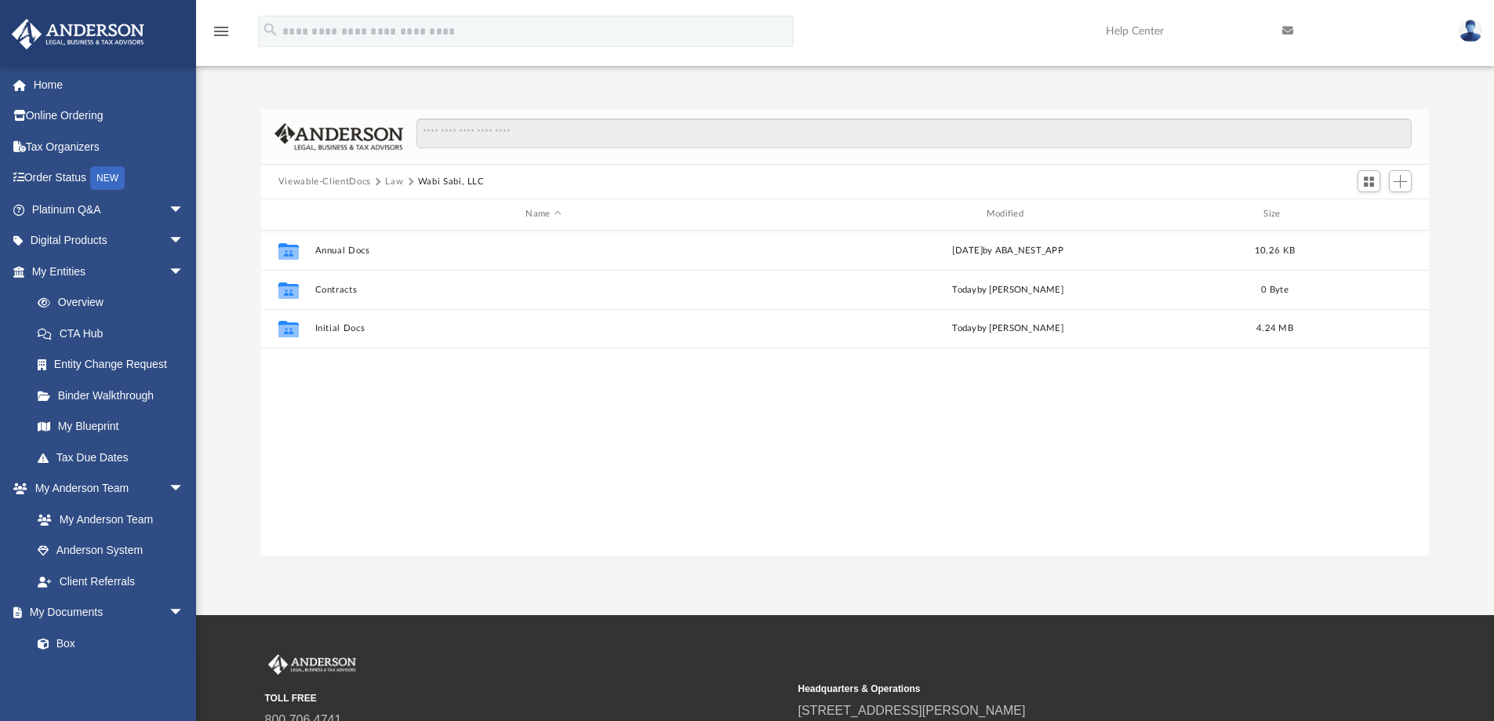
click at [393, 184] on button "Law" at bounding box center [394, 182] width 18 height 14
click at [1473, 31] on img at bounding box center [1471, 31] width 24 height 23
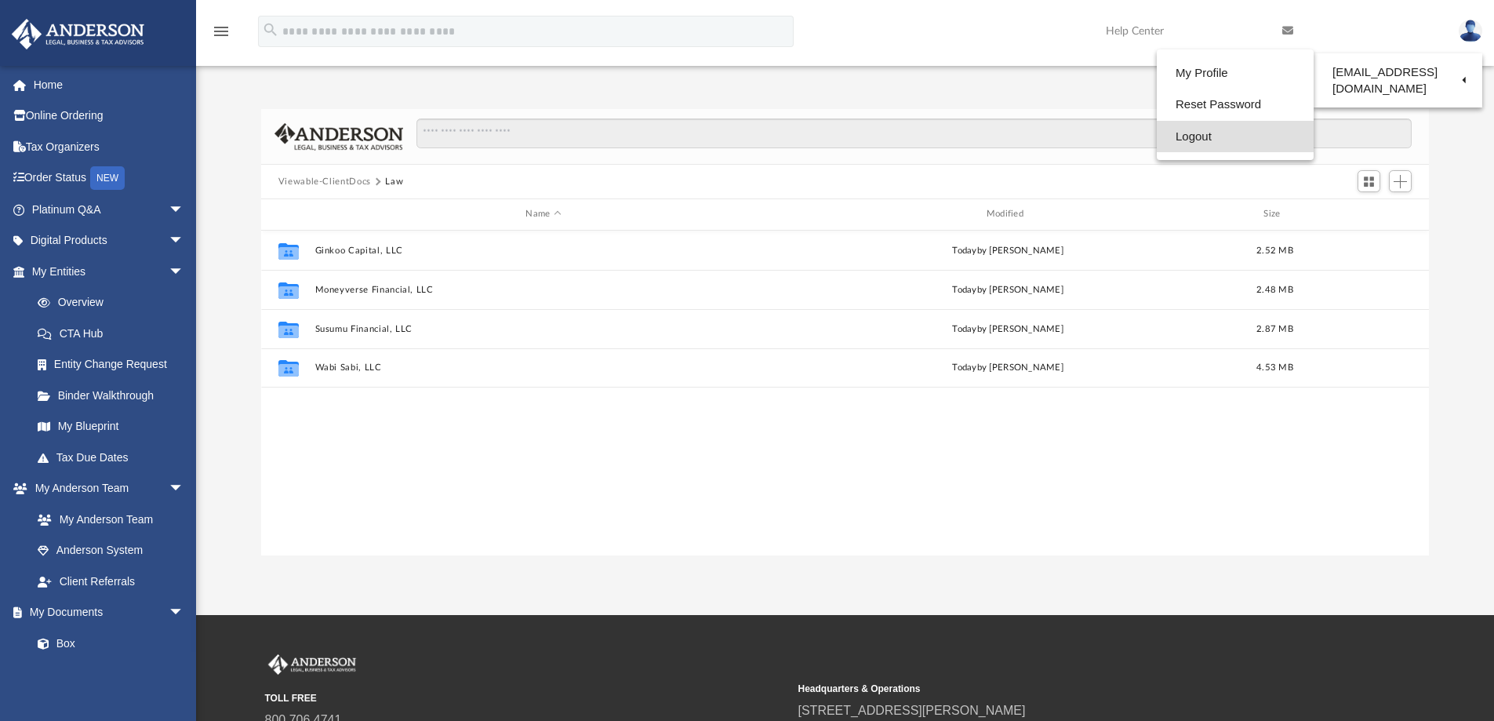
click at [1184, 133] on link "Logout" at bounding box center [1235, 137] width 157 height 32
